Goal: Task Accomplishment & Management: Manage account settings

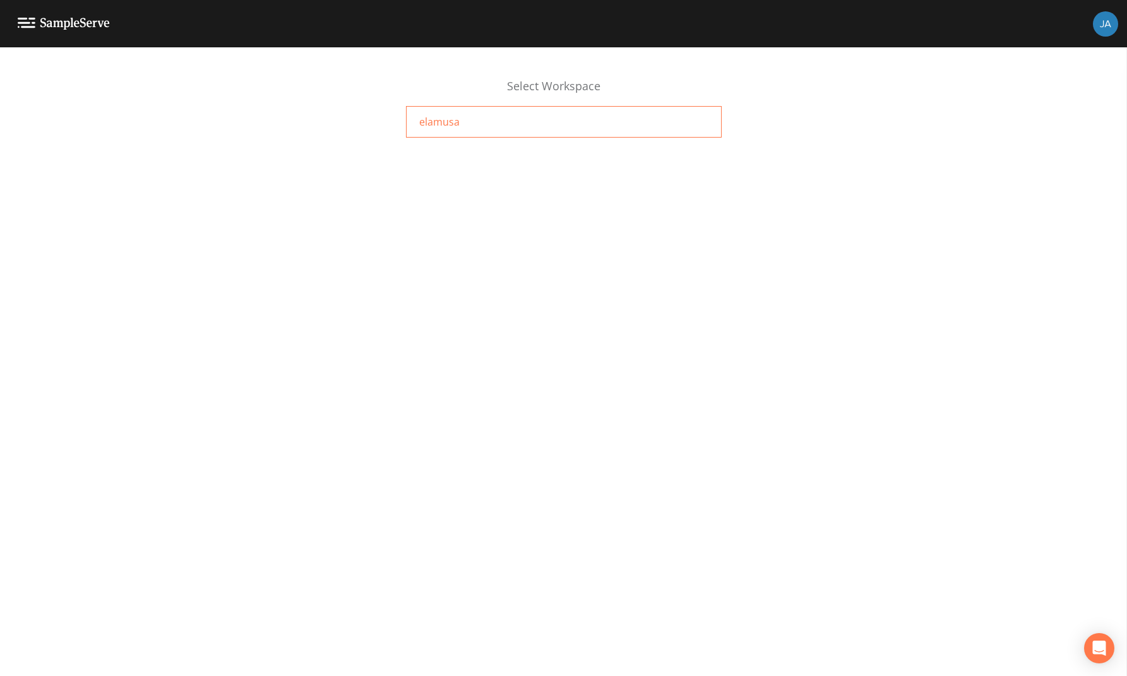
click at [428, 122] on span "elamusa" at bounding box center [439, 121] width 40 height 15
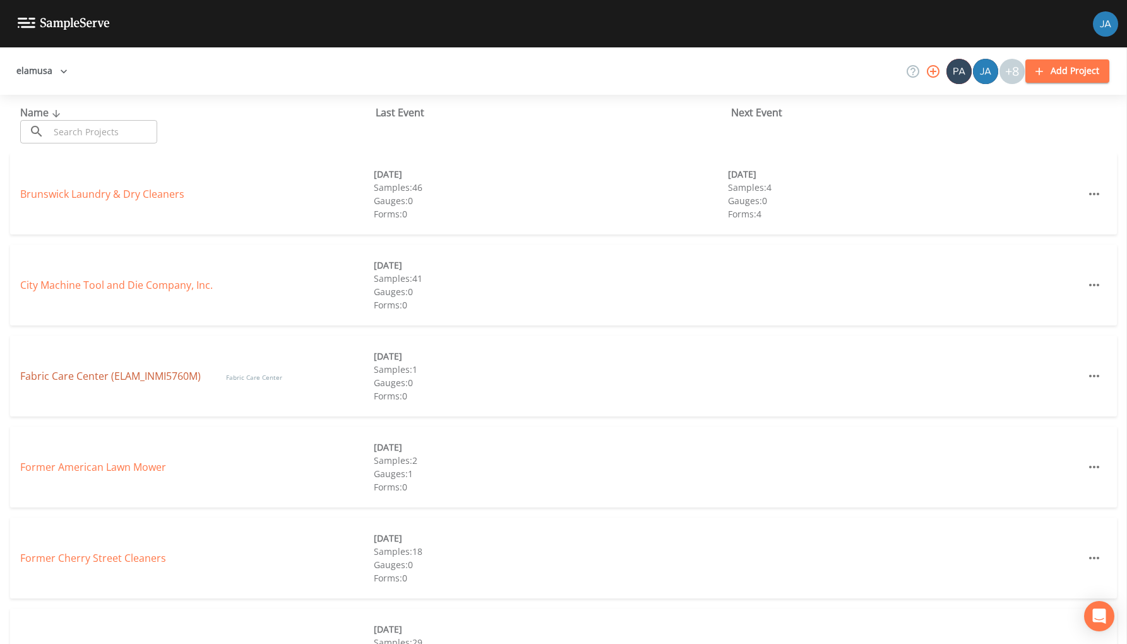
click at [108, 379] on link "Fabric Care Center (ELAM_INMI5760M)" at bounding box center [110, 376] width 181 height 14
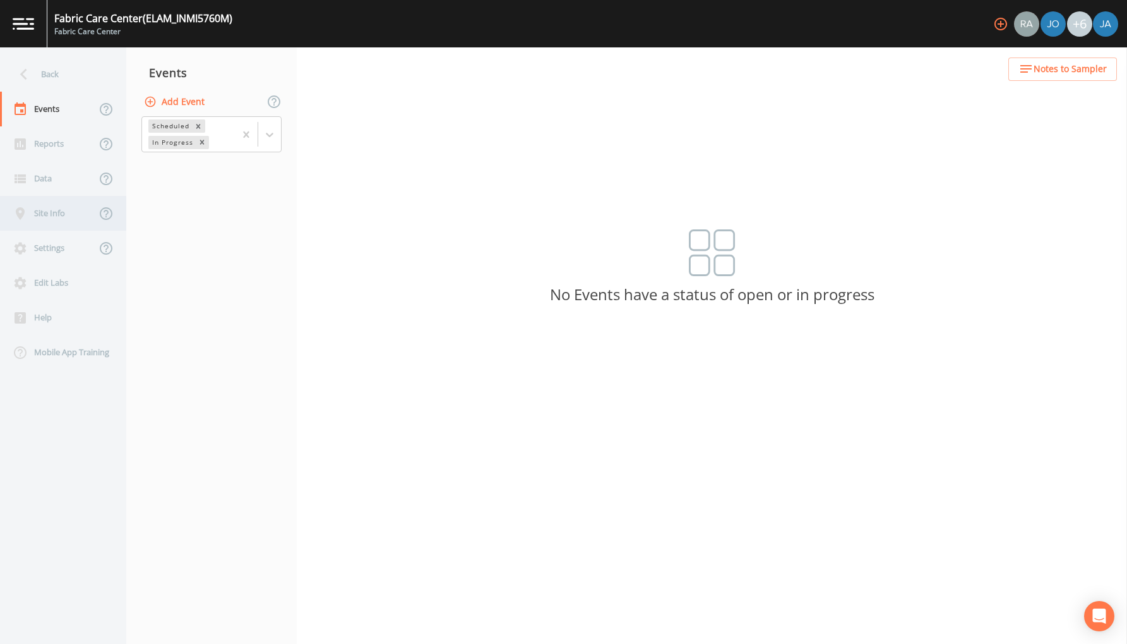
click at [49, 209] on div "Site Info" at bounding box center [48, 213] width 96 height 35
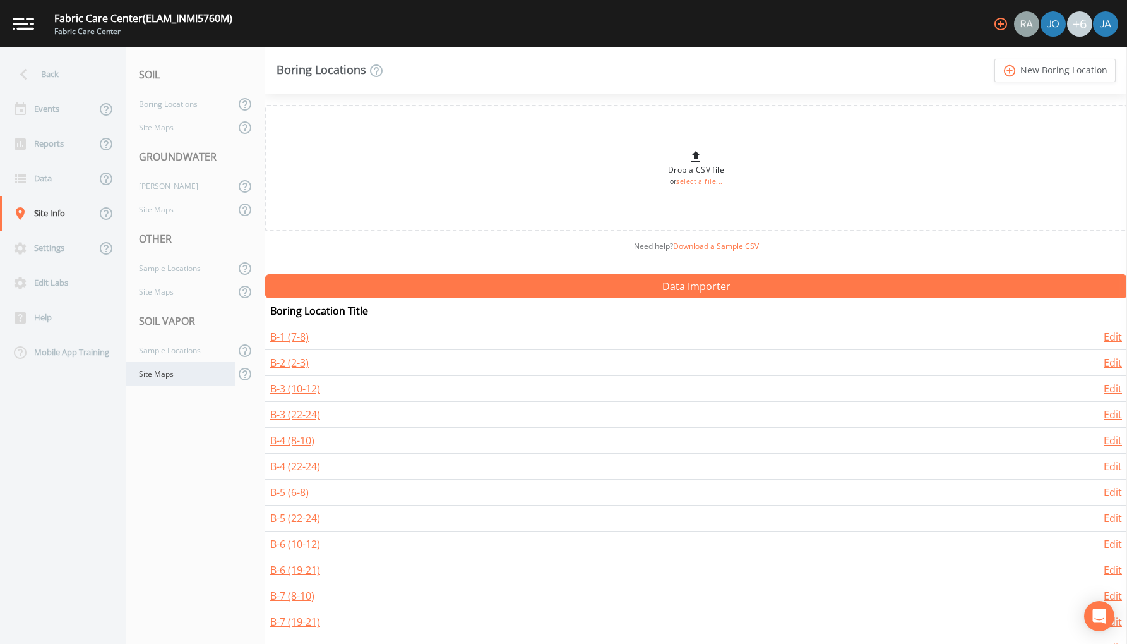
click at [158, 378] on div "Site Maps" at bounding box center [180, 373] width 109 height 23
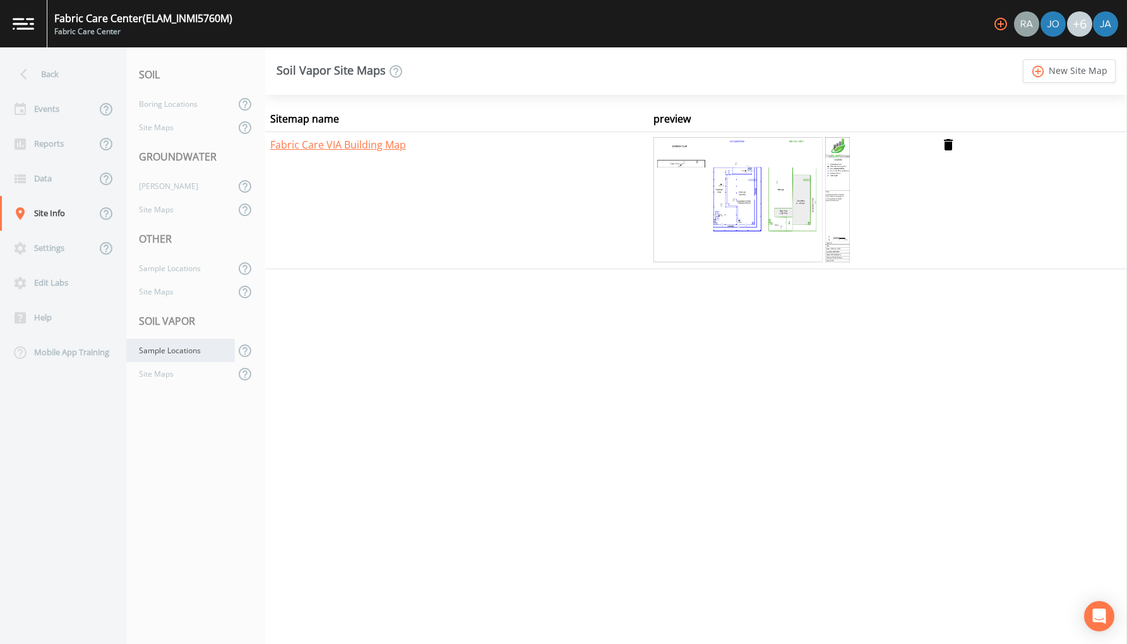
click at [160, 352] on div "Sample Locations" at bounding box center [180, 349] width 109 height 23
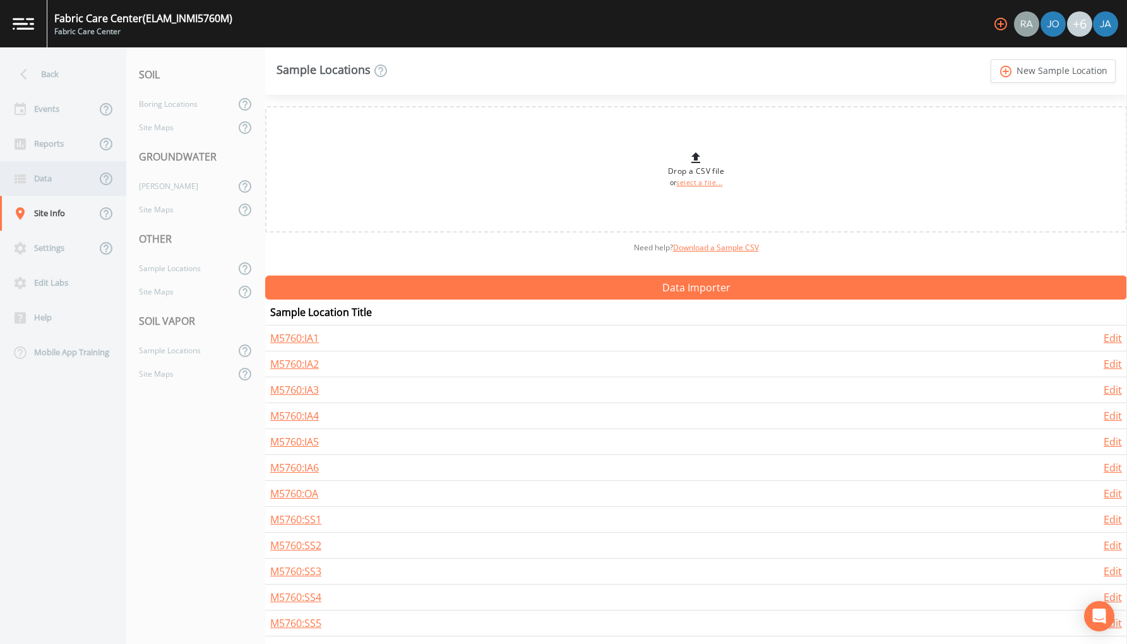
click at [43, 180] on div "Data" at bounding box center [48, 178] width 96 height 35
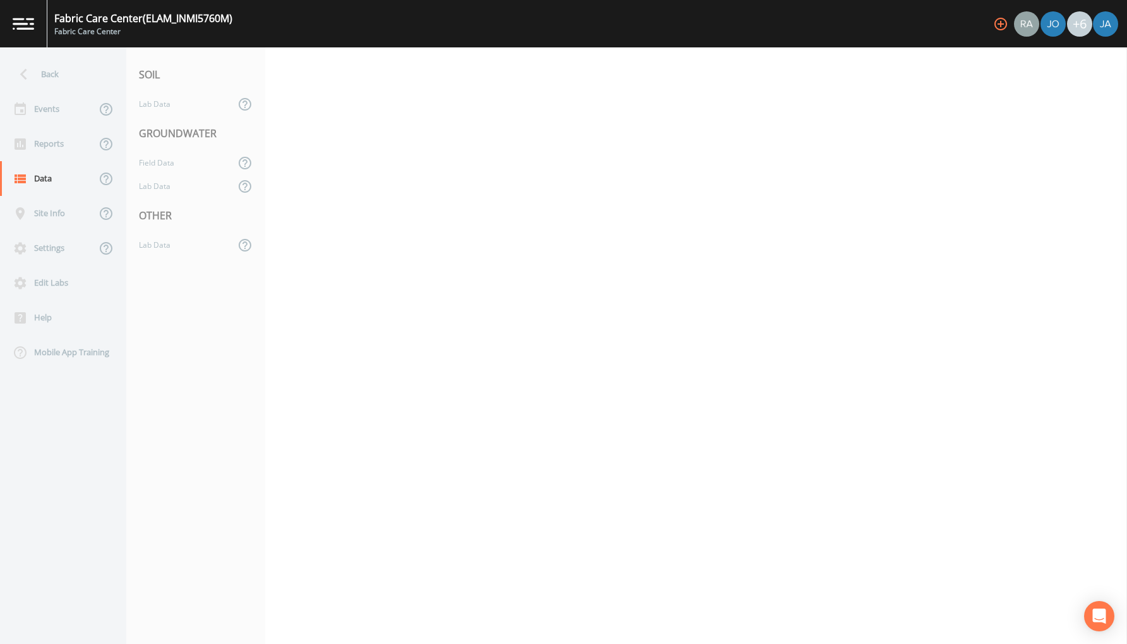
click at [169, 286] on nav "SOIL Lab Data GROUNDWATER Field Data Lab Data OTHER Lab Data" at bounding box center [195, 345] width 139 height 596
click at [51, 246] on div "Settings" at bounding box center [48, 248] width 96 height 35
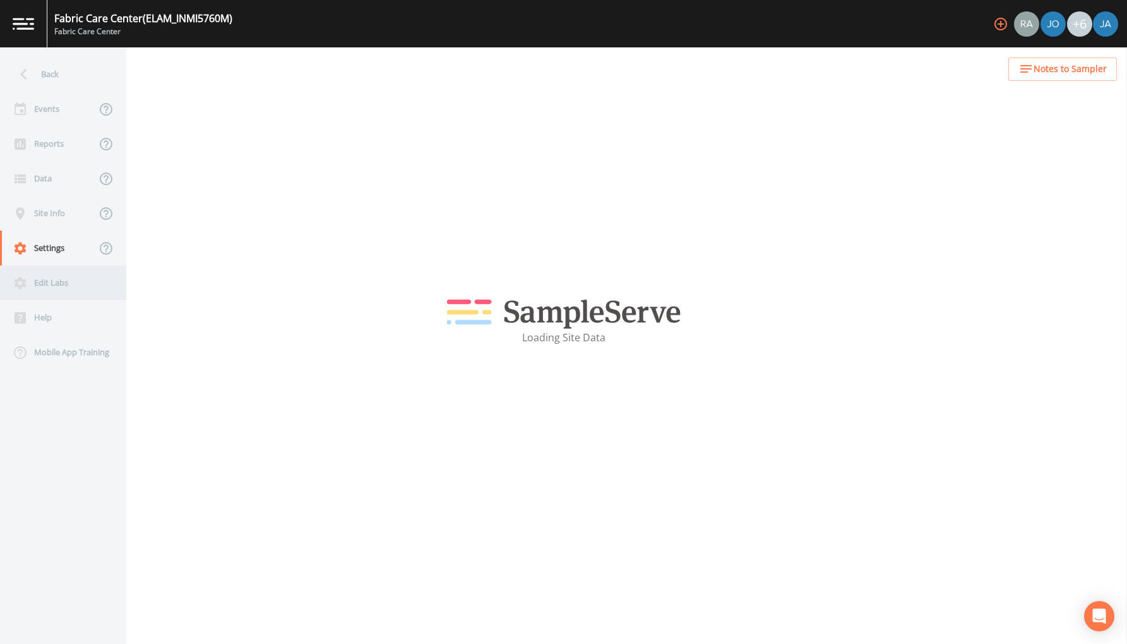
select select "b265dd82-c1a5-4afa-889f-debbcfd1d18c"
select select "United States"
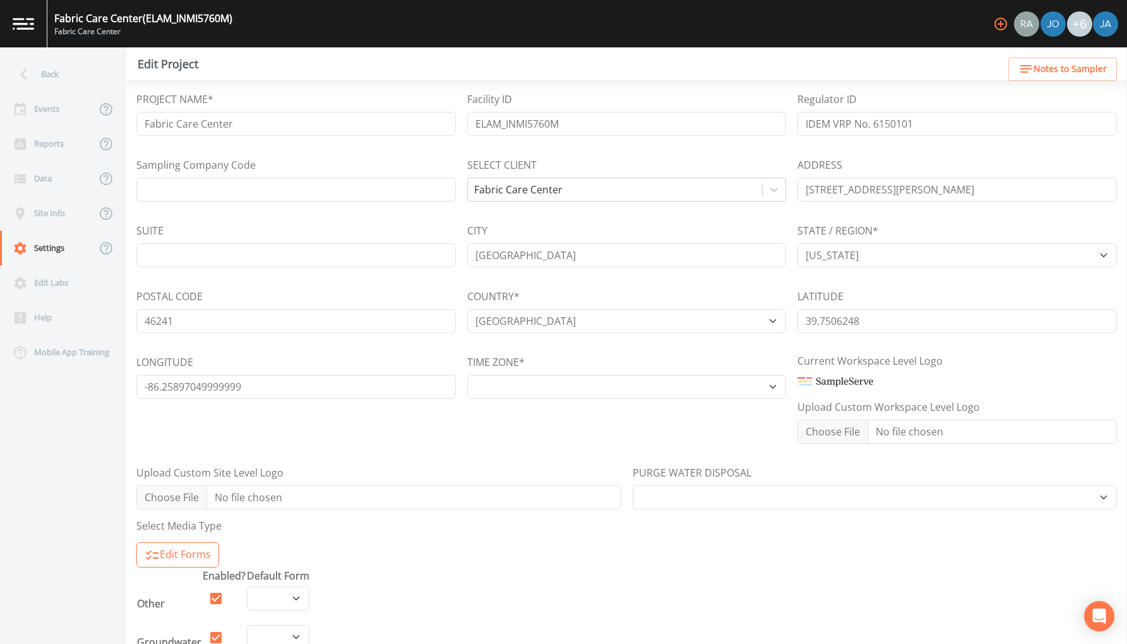
select select "US/East-Indiana"
select select "Place in container"
select select "d9ee42f3-b397-4930-b98a-368b578323e4"
select select "8612ce5a-e432-4e07-90c3-0d889f023958"
click at [52, 171] on div "Data" at bounding box center [48, 178] width 96 height 35
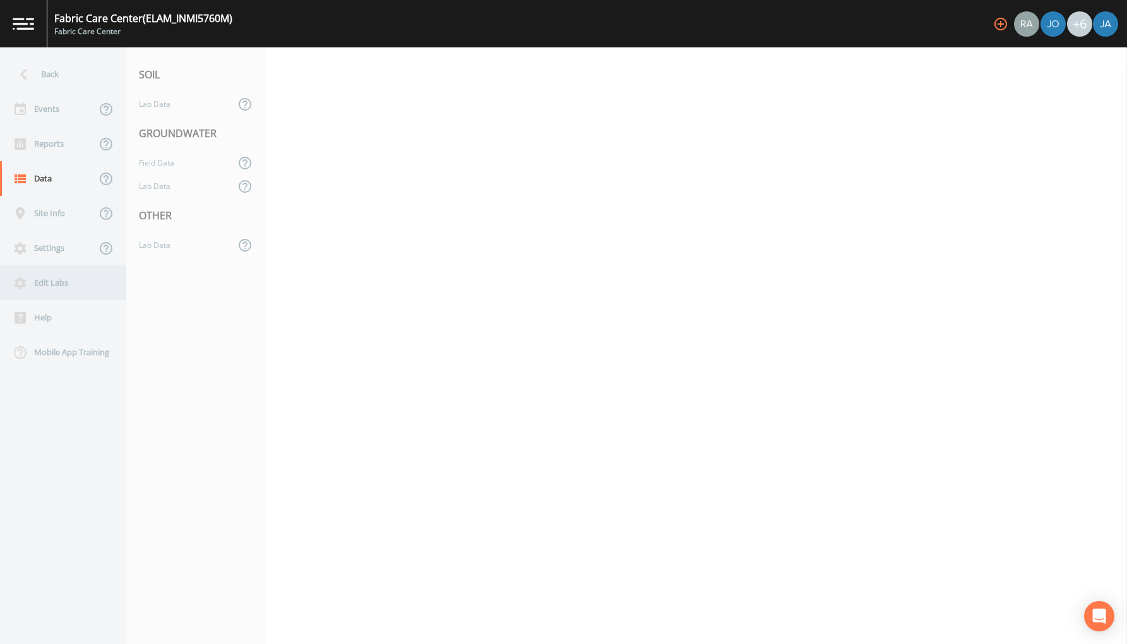
click at [47, 282] on div "Edit Labs" at bounding box center [57, 282] width 114 height 35
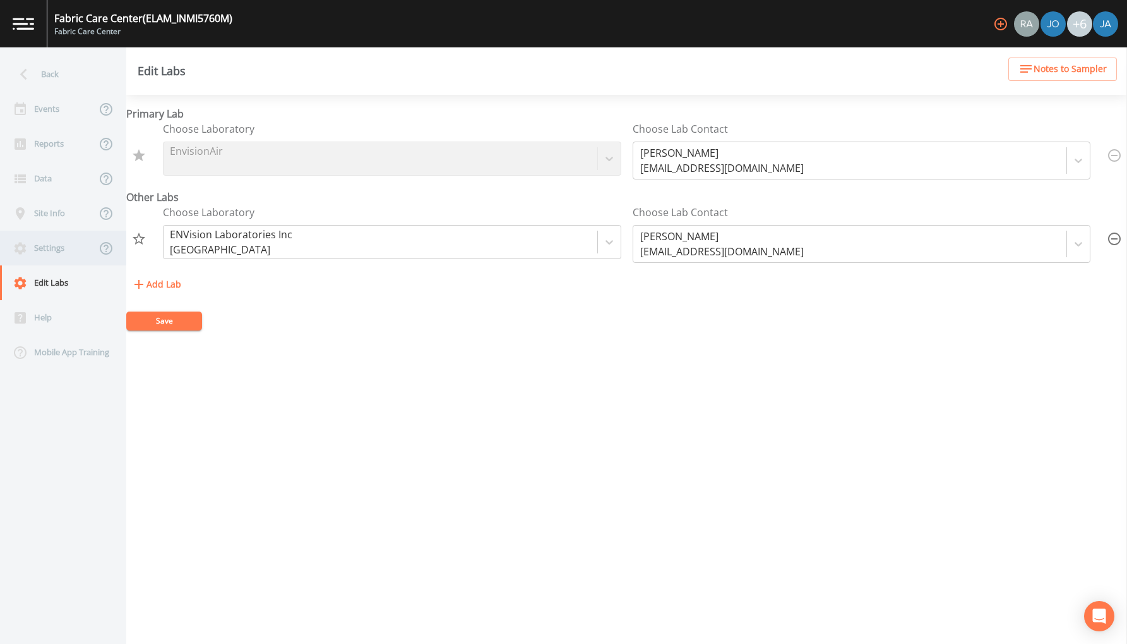
click at [48, 258] on div "Settings" at bounding box center [48, 248] width 96 height 35
select select "b265dd82-c1a5-4afa-889f-debbcfd1d18c"
select select "United States"
select select "US/East-Indiana"
select select "Place in container"
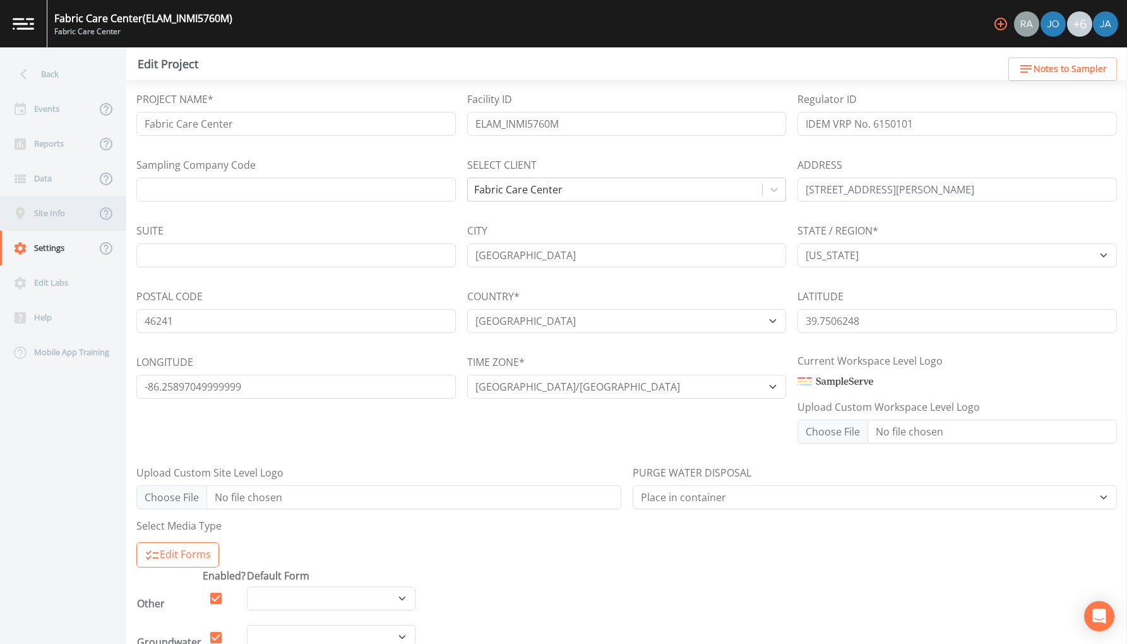
click at [42, 213] on div "Site Info" at bounding box center [48, 213] width 96 height 35
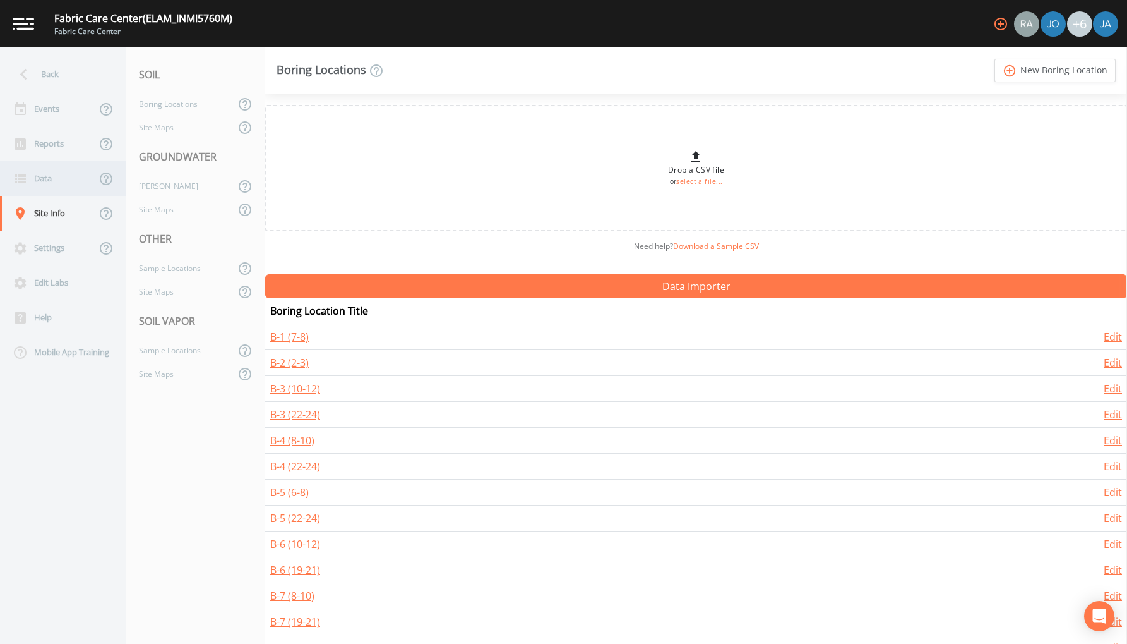
click at [47, 177] on div "Data" at bounding box center [48, 178] width 96 height 35
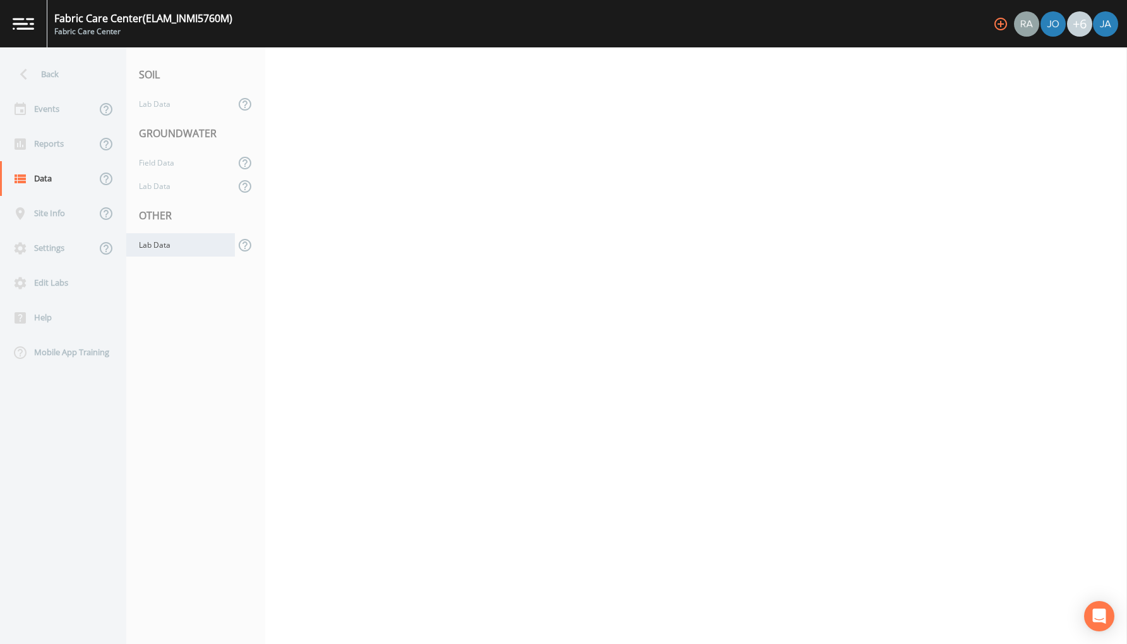
click at [151, 246] on div "Lab Data" at bounding box center [180, 244] width 109 height 23
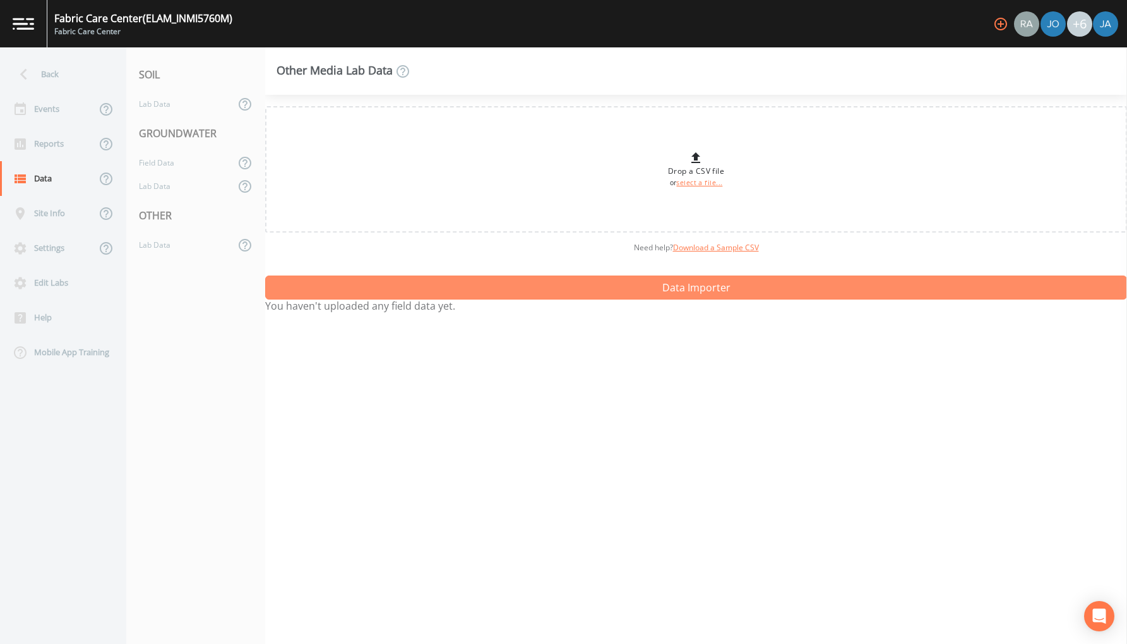
click at [685, 285] on button "Data Importer" at bounding box center [696, 287] width 862 height 24
